Goal: Check status

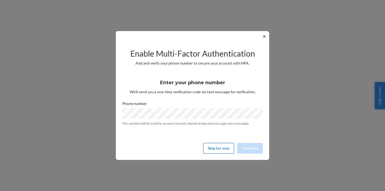
click at [220, 147] on button "Skip for now" at bounding box center [218, 148] width 31 height 11
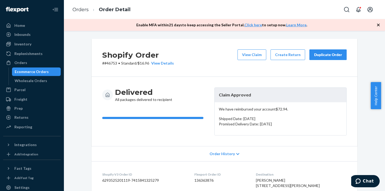
drag, startPoint x: 24, startPoint y: 64, endPoint x: 45, endPoint y: 58, distance: 21.8
click at [24, 64] on div "Orders" at bounding box center [20, 62] width 13 height 5
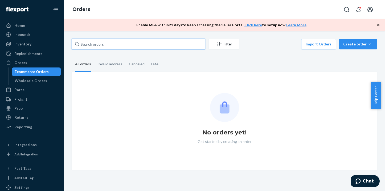
click at [105, 45] on input "text" at bounding box center [138, 44] width 133 height 11
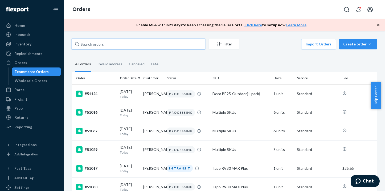
paste input "49129"
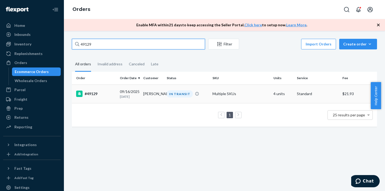
type input "49129"
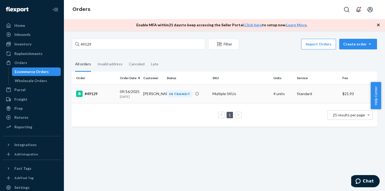
click at [135, 97] on p "[DATE]" at bounding box center [129, 97] width 19 height 5
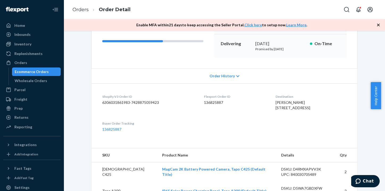
scroll to position [27, 0]
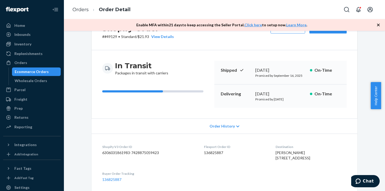
drag, startPoint x: 301, startPoint y: 99, endPoint x: 272, endPoint y: 100, distance: 29.0
click at [272, 100] on p "Promised by [DATE]" at bounding box center [280, 99] width 50 height 5
copy p "[DATE]"
